Goal: Find specific page/section: Find specific page/section

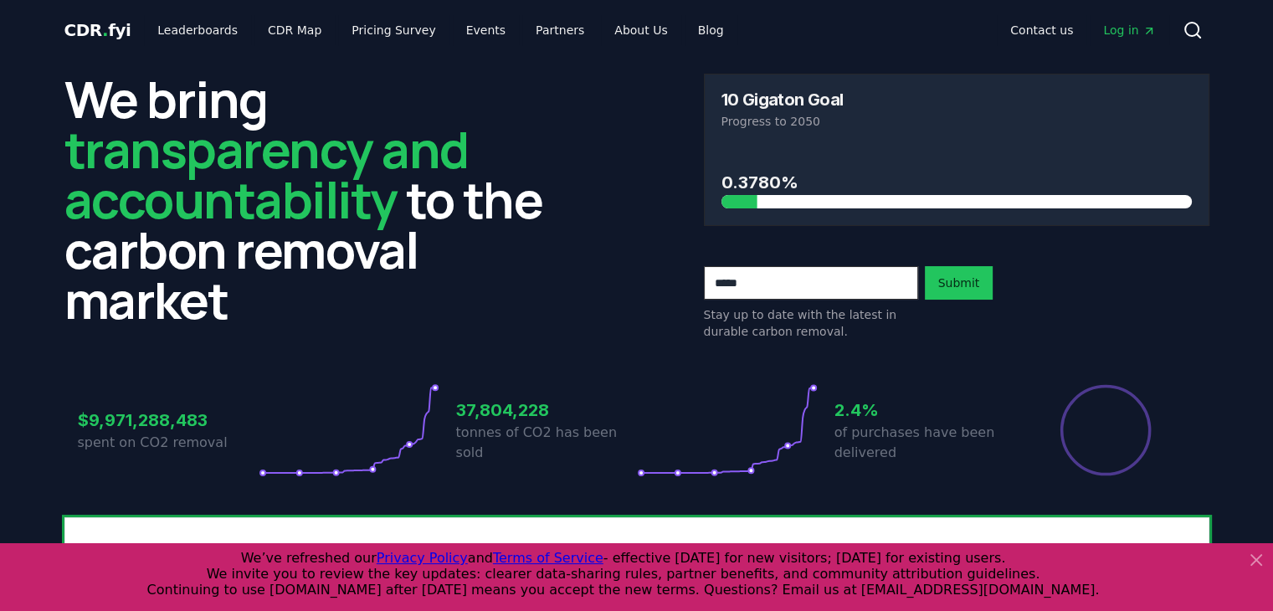
click at [548, 329] on div "We bring transparency and accountability to the carbon removal market" at bounding box center [316, 207] width 505 height 266
click at [278, 28] on link "CDR Map" at bounding box center [294, 30] width 80 height 30
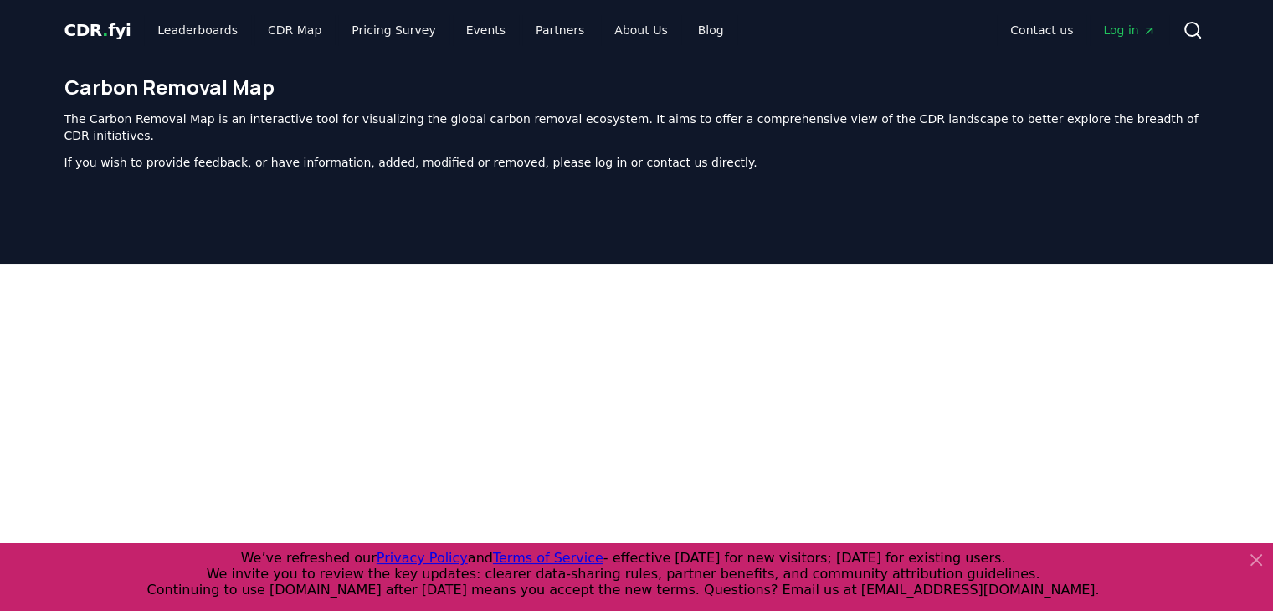
scroll to position [516, 0]
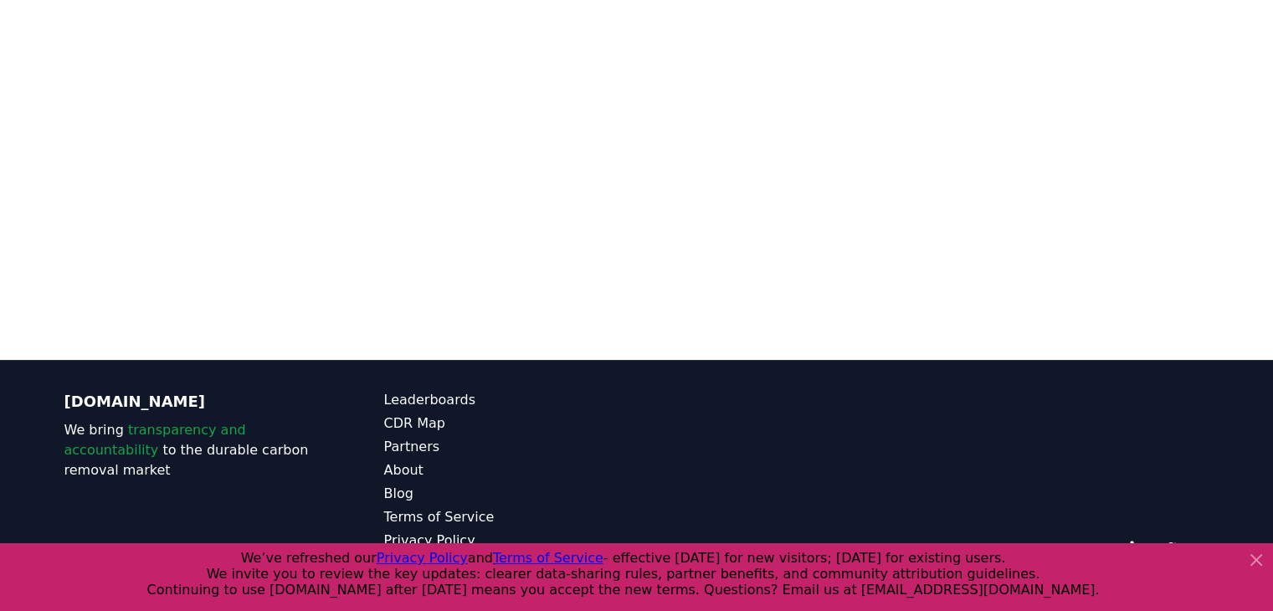
click at [314, 313] on div at bounding box center [636, 54] width 1273 height 611
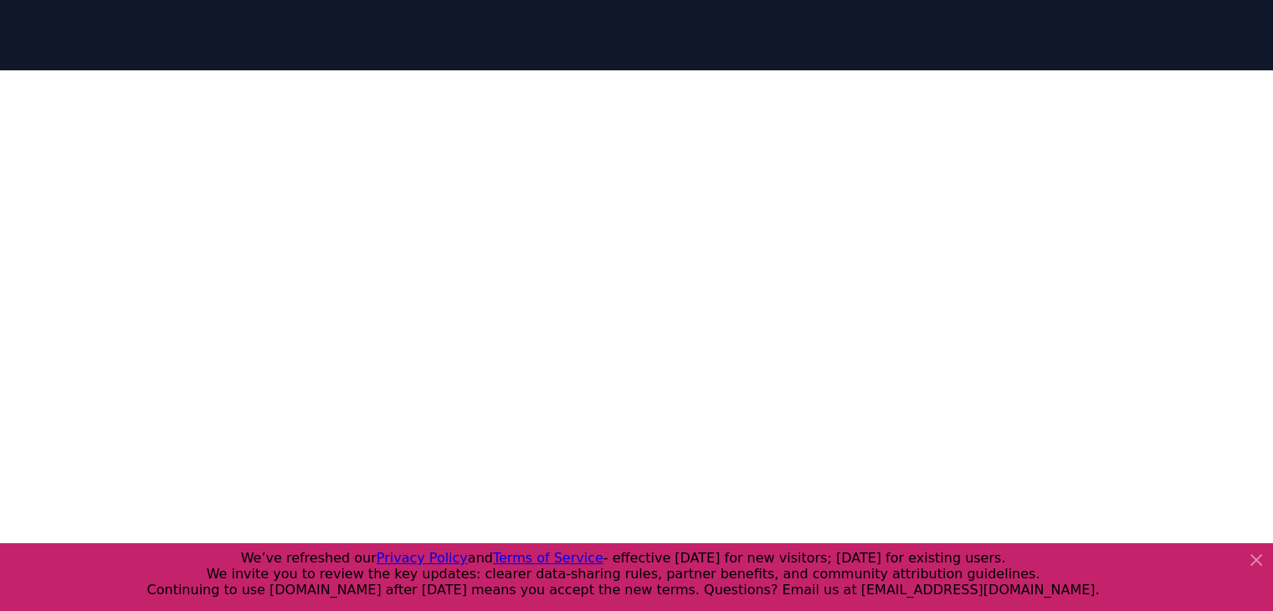
scroll to position [161, 0]
